Goal: Task Accomplishment & Management: Manage account settings

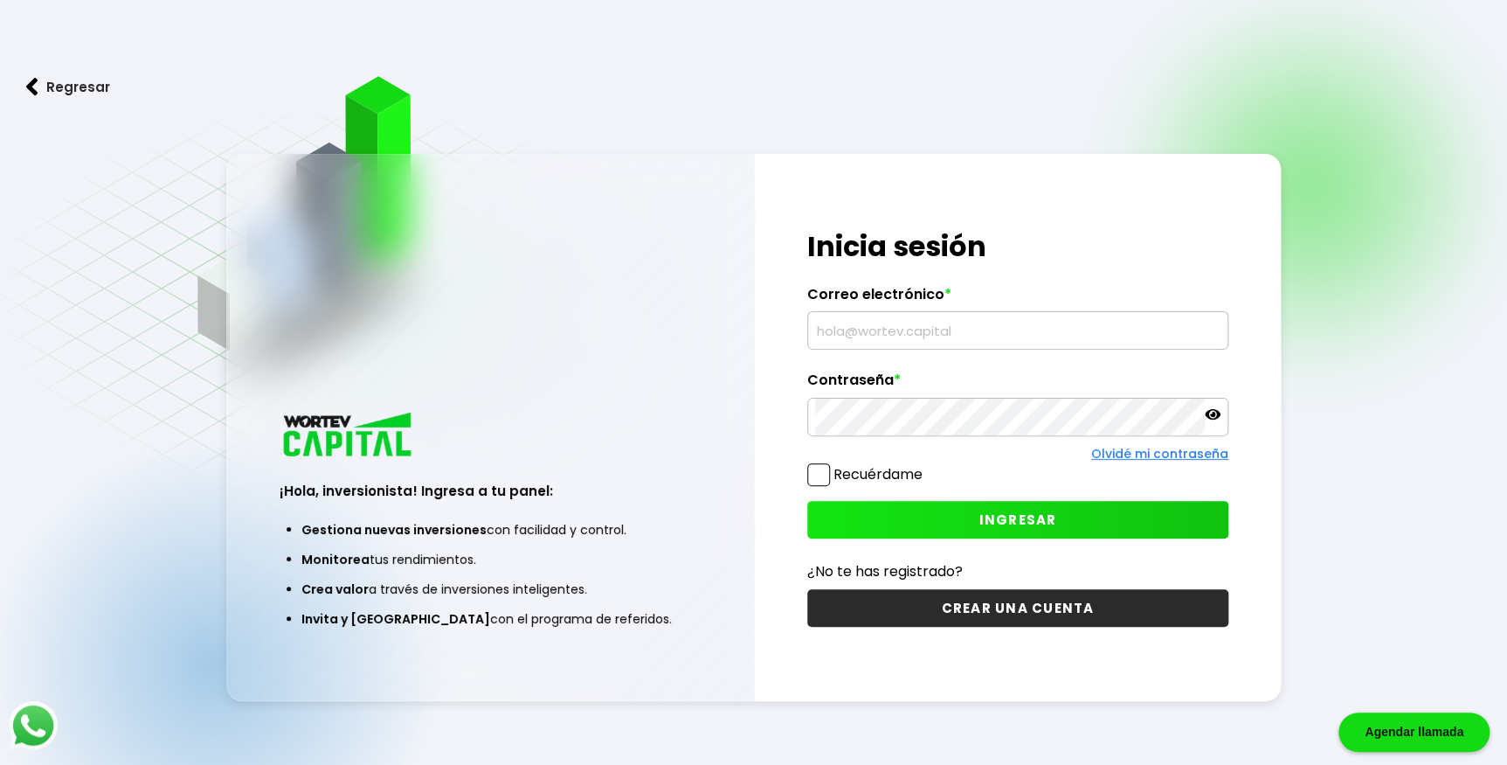
click at [986, 329] on input "text" at bounding box center [1017, 330] width 405 height 37
type input "[EMAIL_ADDRESS][DOMAIN_NAME]"
click at [972, 517] on button "INGRESAR" at bounding box center [1017, 520] width 421 height 38
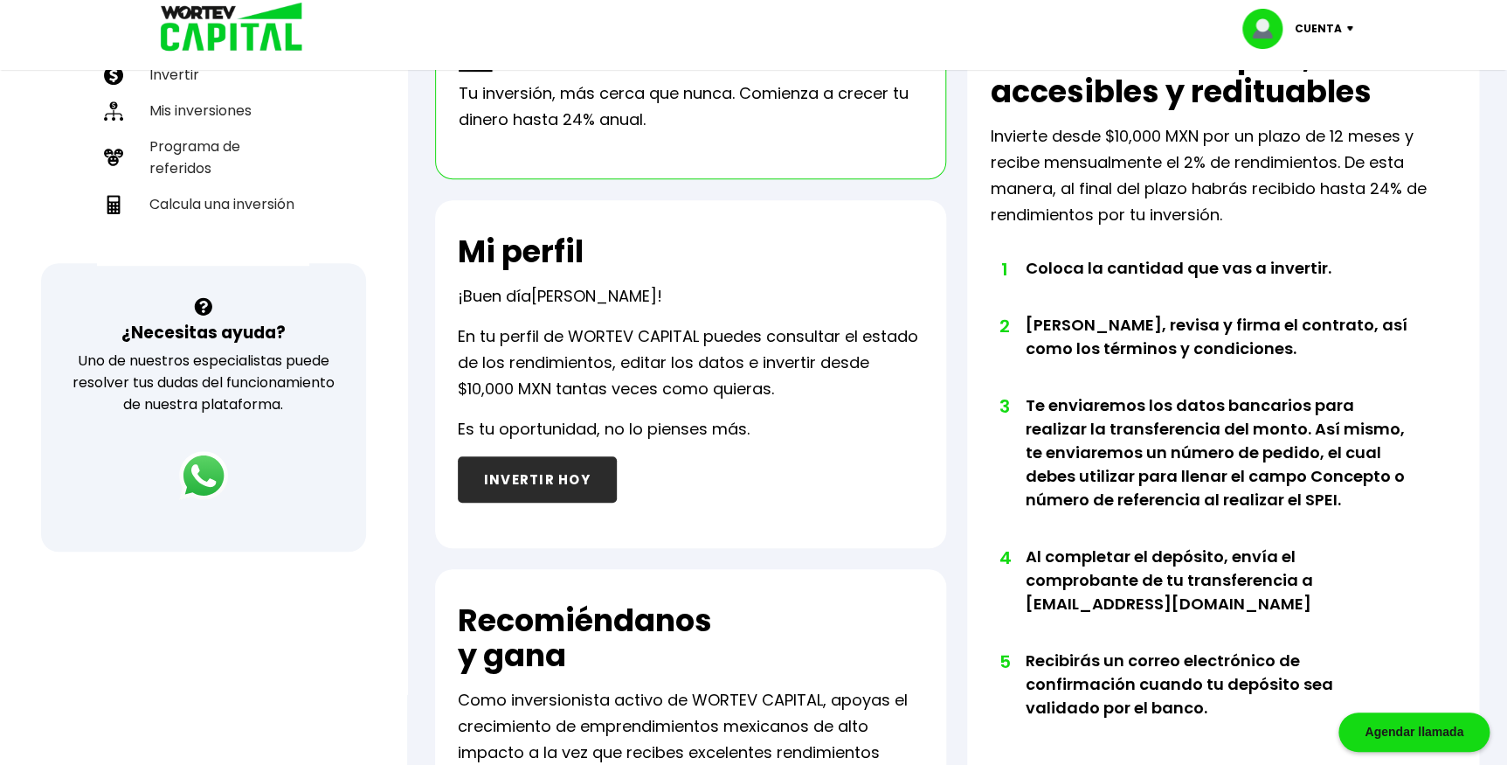
scroll to position [238, 0]
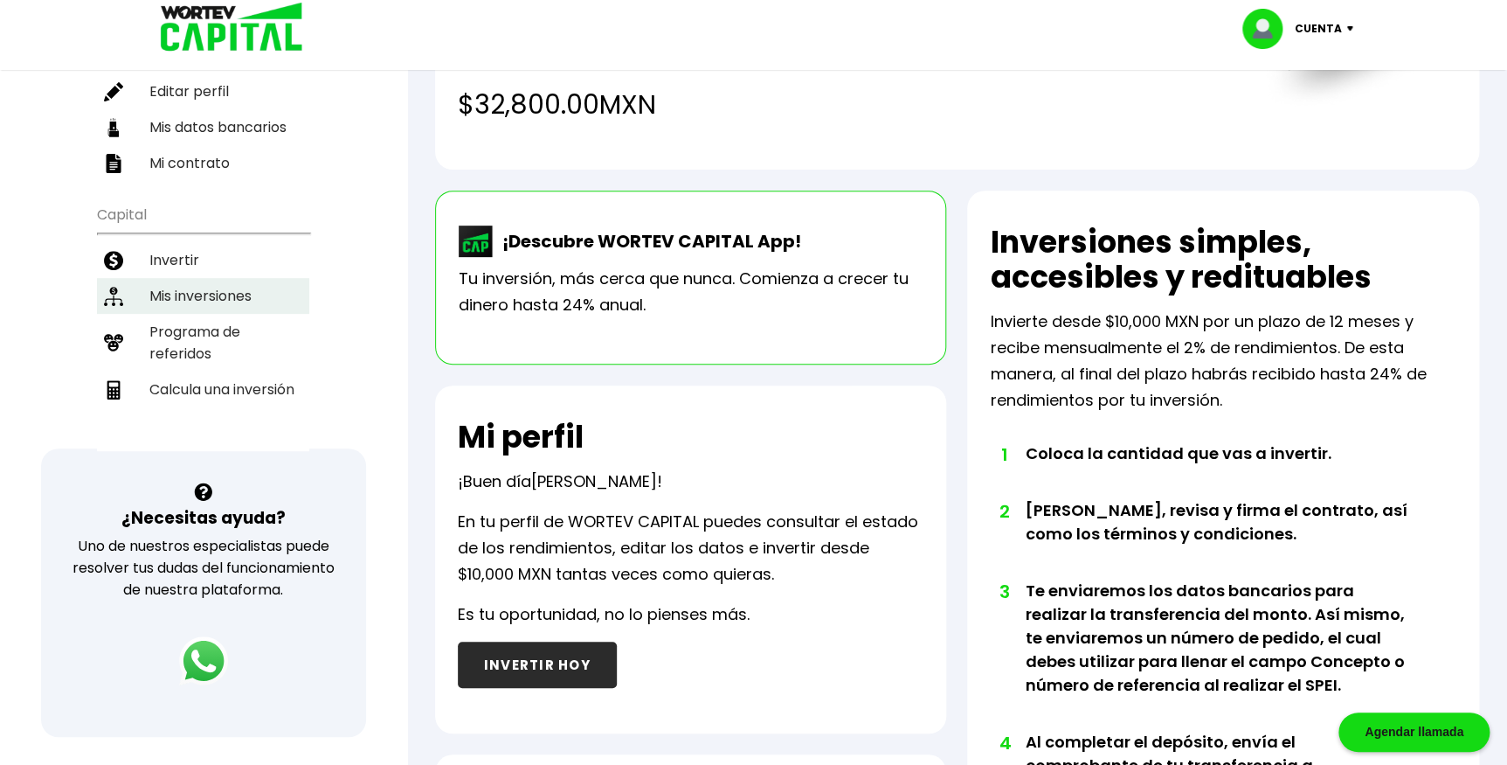
click at [174, 278] on li "Mis inversiones" at bounding box center [203, 296] width 212 height 36
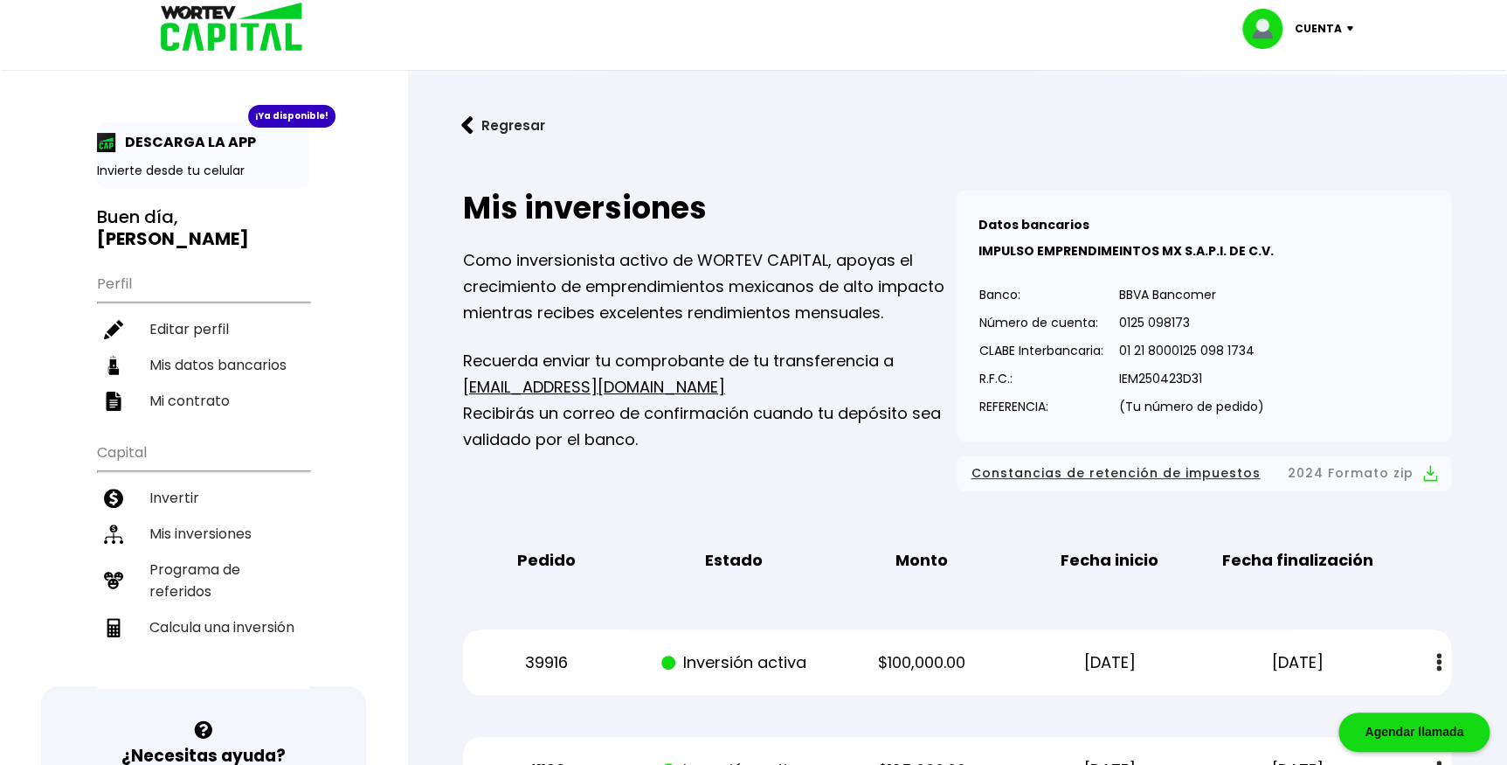
click at [190, 226] on b "[PERSON_NAME]" at bounding box center [173, 238] width 152 height 24
click at [193, 480] on li "Invertir" at bounding box center [203, 498] width 212 height 36
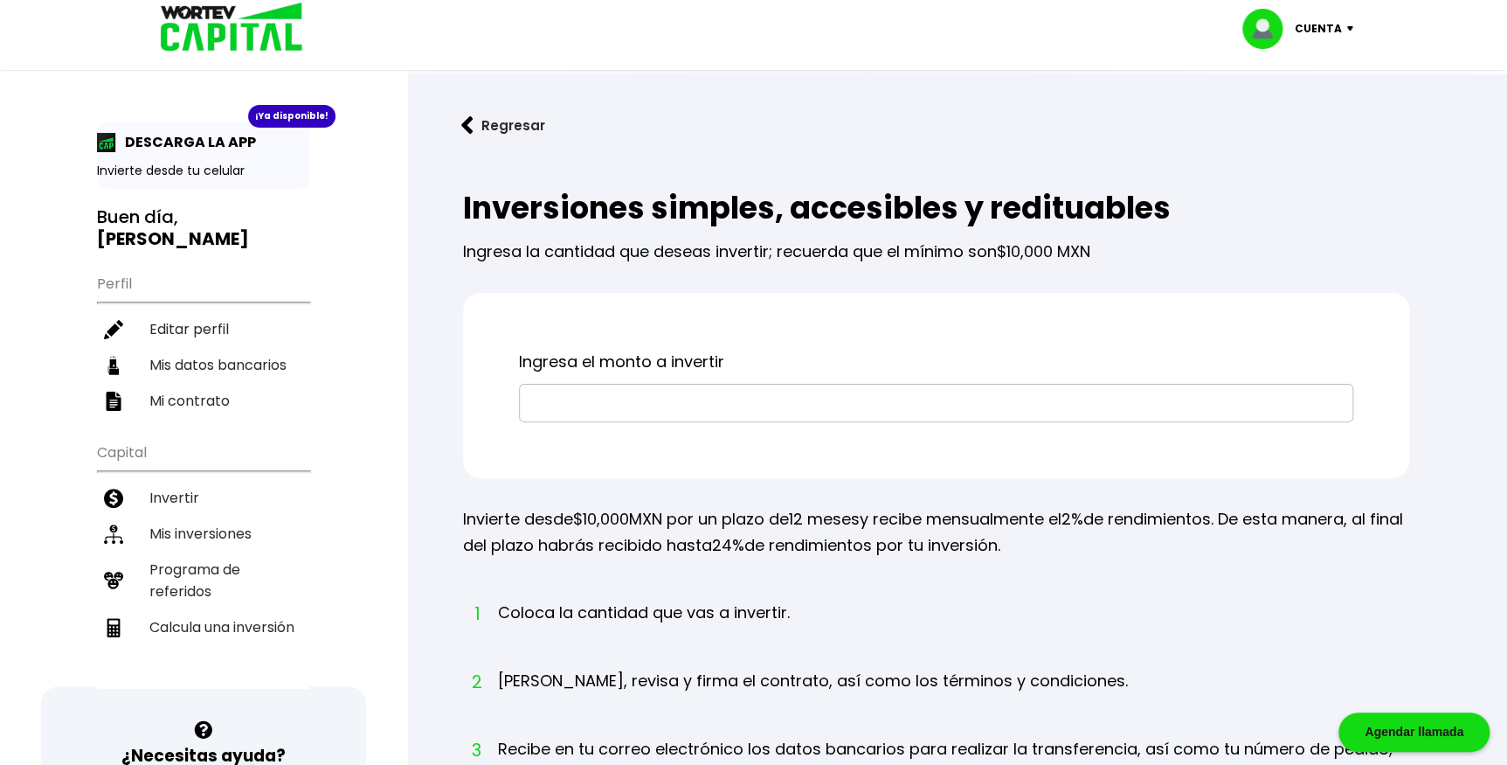
click at [480, 125] on button "Regresar" at bounding box center [503, 125] width 136 height 46
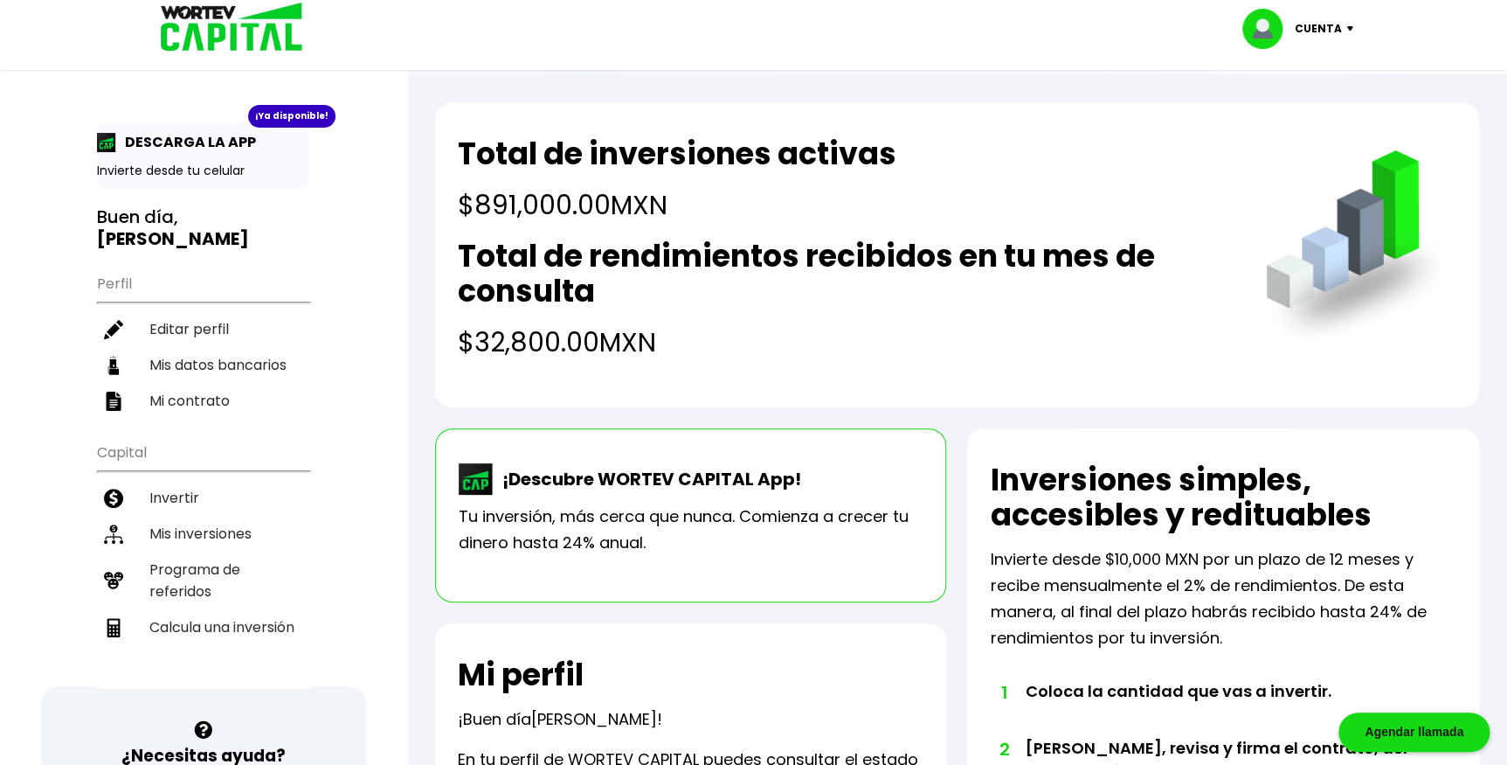
click at [521, 192] on h4 "$891,000.00 MXN" at bounding box center [677, 204] width 439 height 39
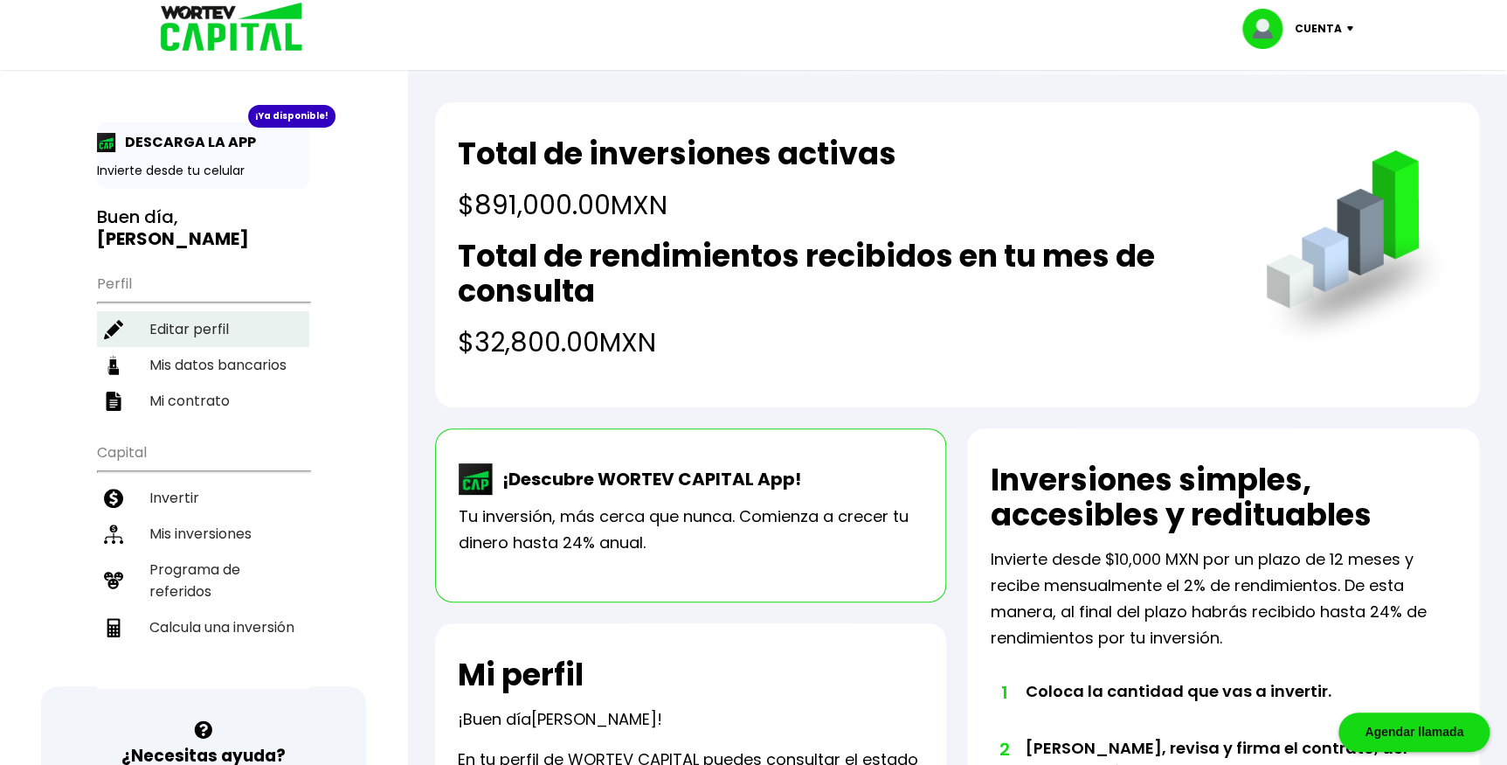
click at [221, 311] on li "Editar perfil" at bounding box center [203, 329] width 212 height 36
select select "Hombre"
select select "Posgrado"
select select "DF"
select select "BBVA Bancomer"
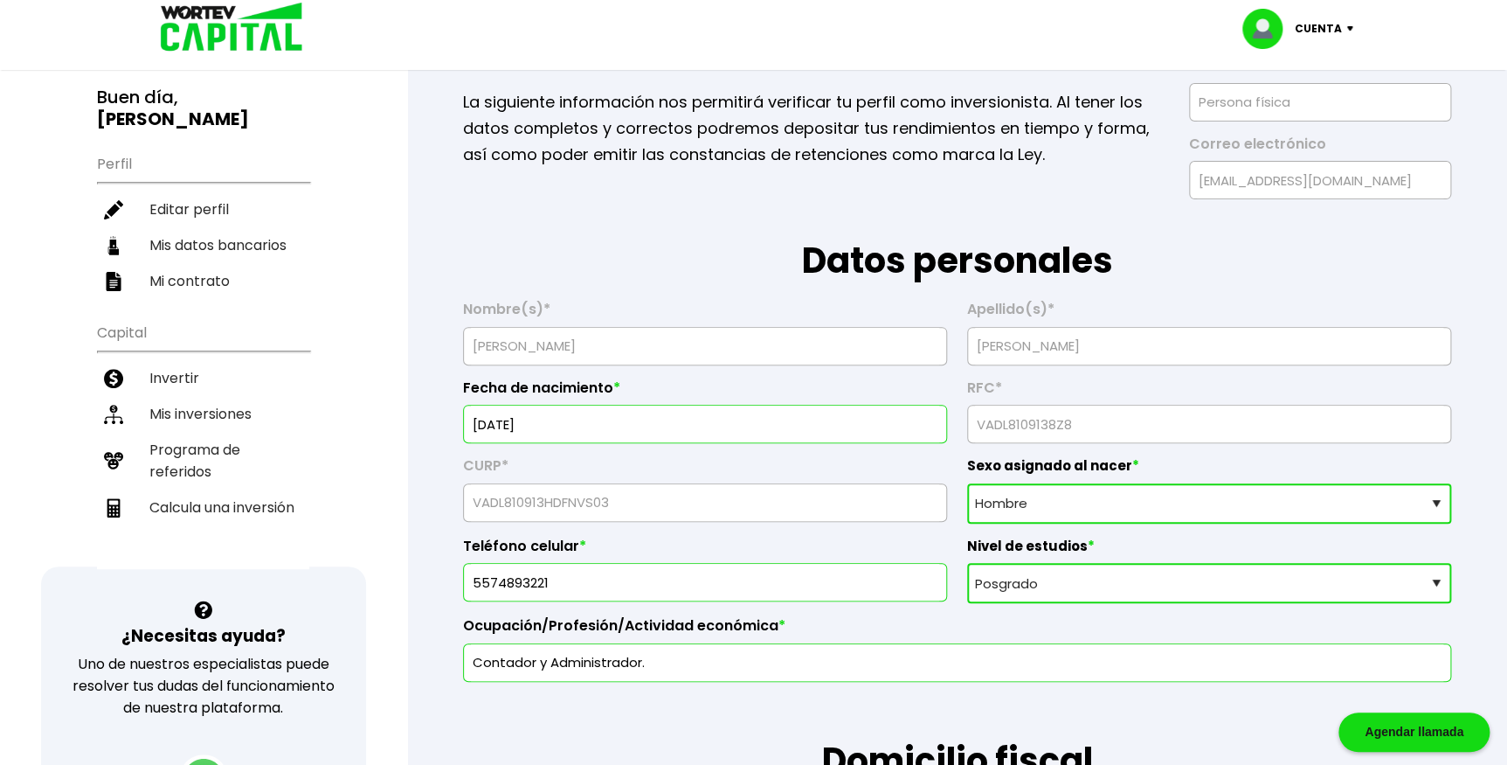
scroll to position [158, 0]
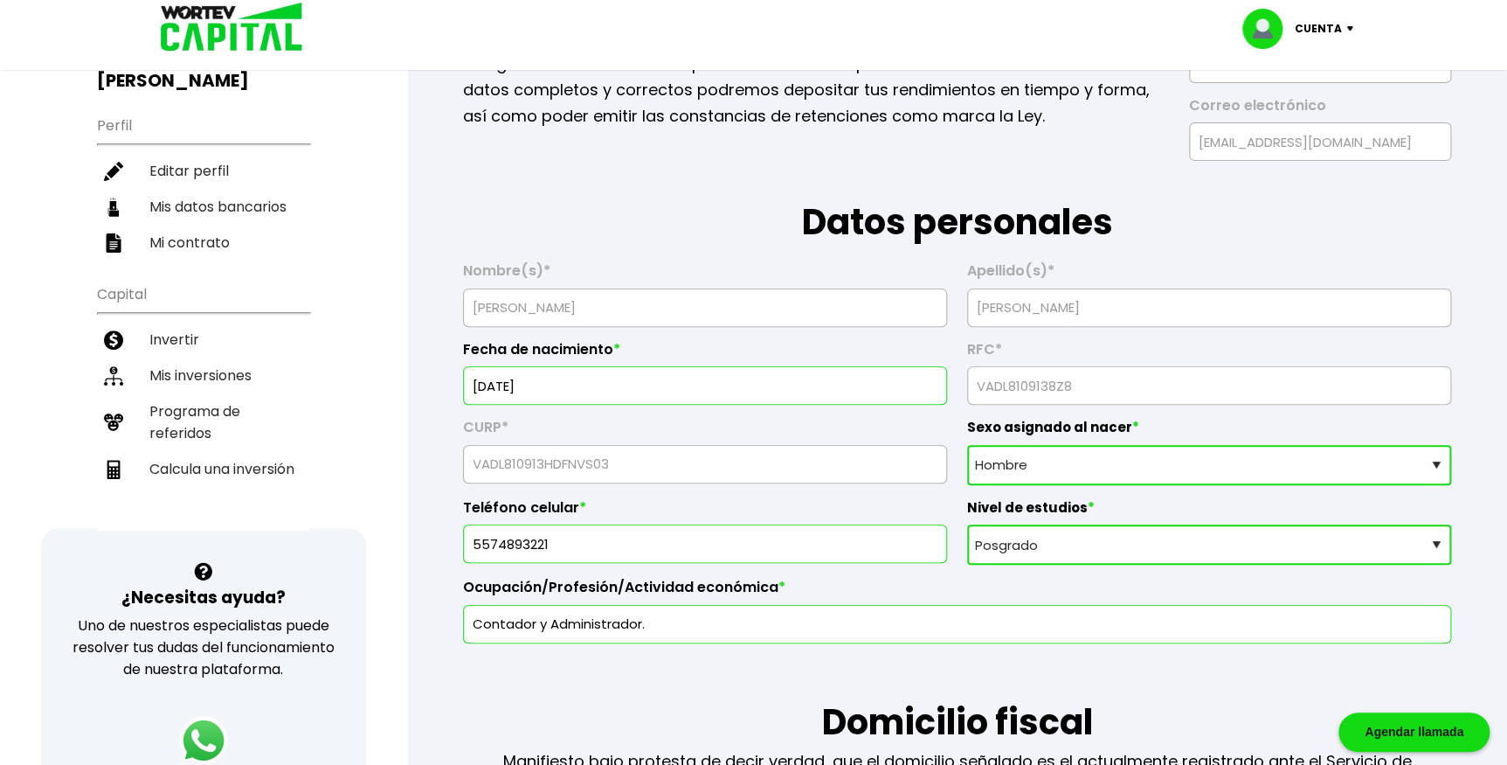
click at [690, 252] on div "Nombre(s) * [PERSON_NAME]" at bounding box center [705, 287] width 484 height 79
click at [638, 391] on input "[DATE]" at bounding box center [705, 385] width 468 height 37
click at [622, 429] on label "CURP *" at bounding box center [705, 432] width 484 height 26
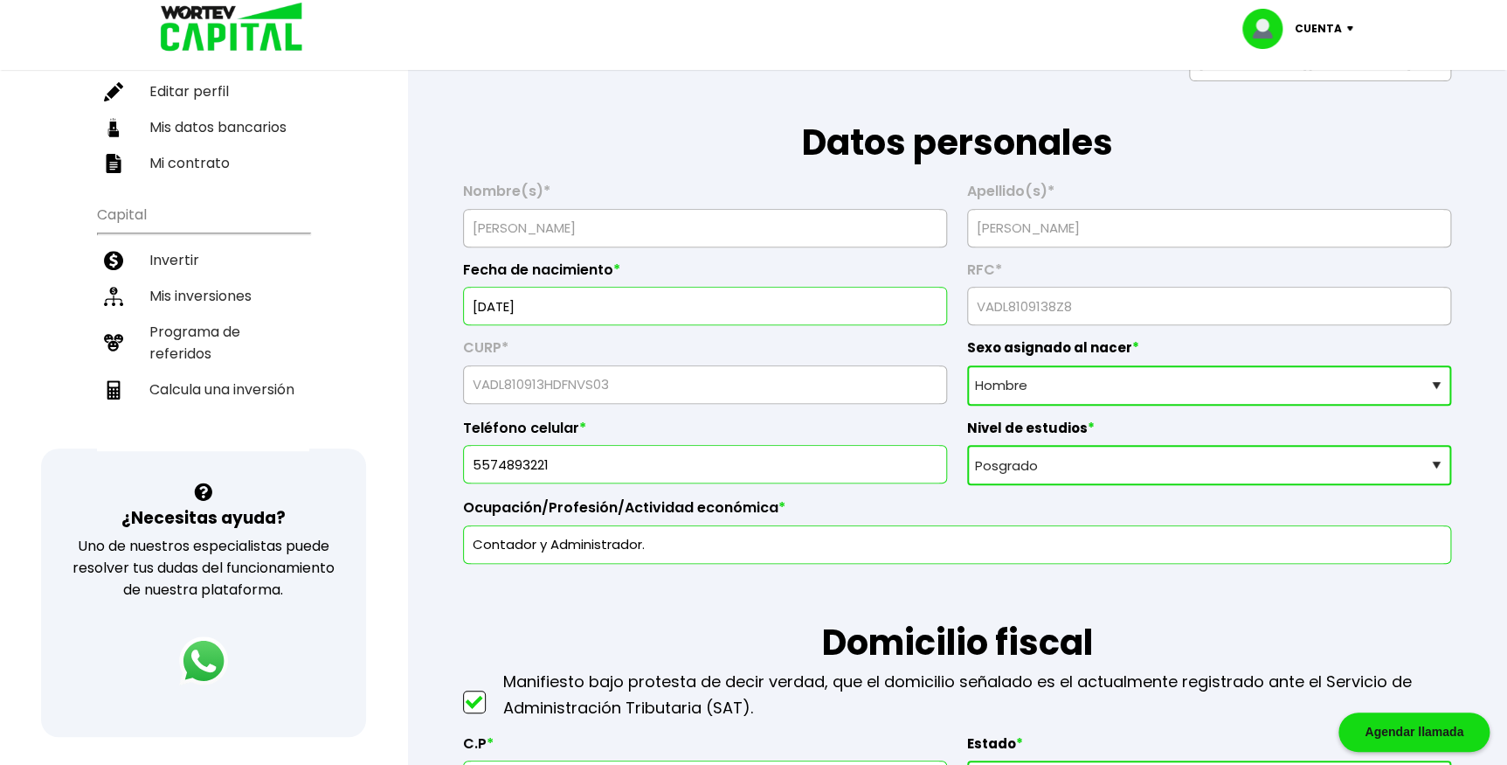
scroll to position [0, 0]
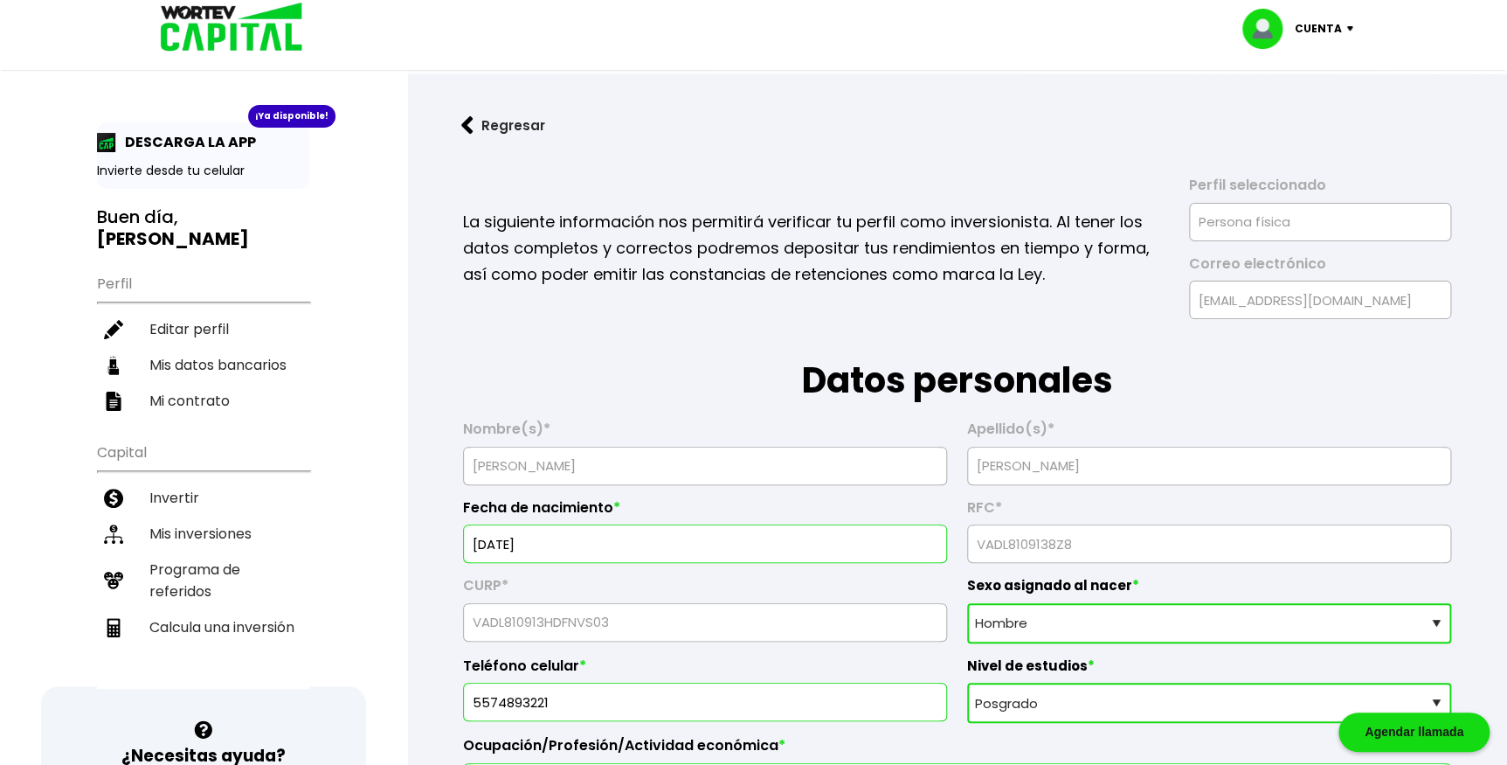
click at [218, 40] on img at bounding box center [225, 28] width 167 height 57
